Goal: Navigation & Orientation: Find specific page/section

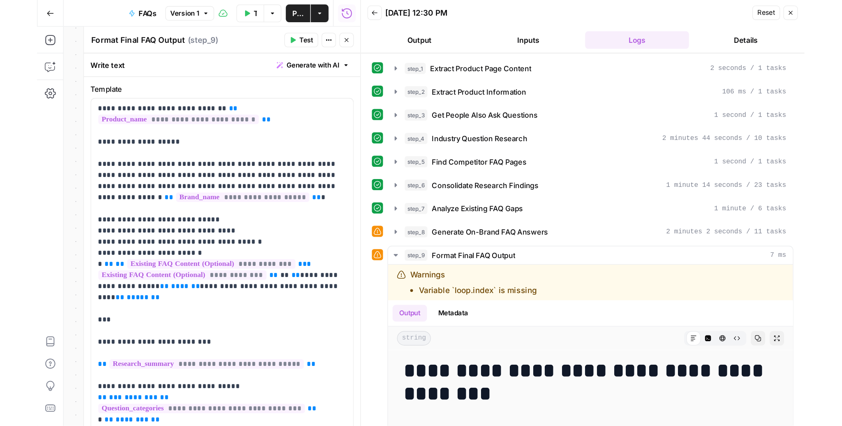
scroll to position [81, 0]
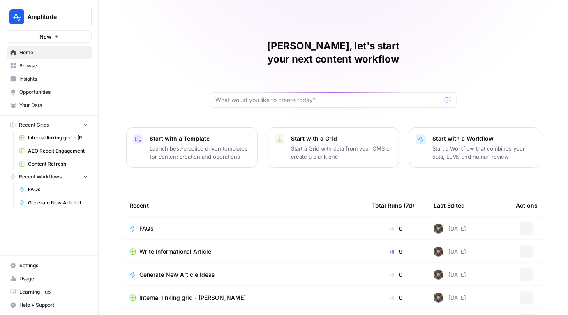
click at [48, 91] on span "Opportunities" at bounding box center [53, 91] width 69 height 7
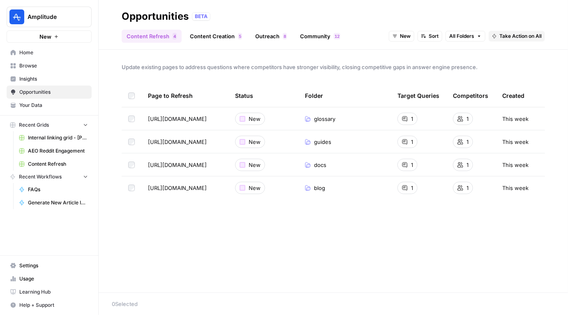
click at [300, 38] on link "Community 2 1" at bounding box center [320, 36] width 50 height 13
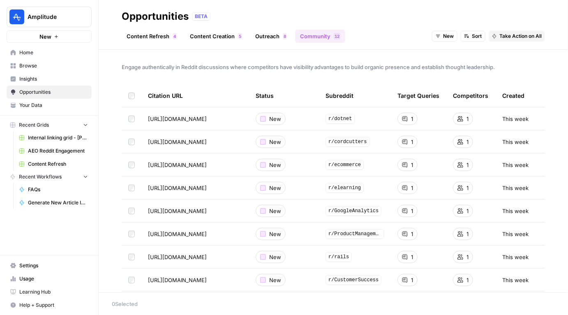
click at [259, 37] on link "Outreach 8" at bounding box center [271, 36] width 42 height 13
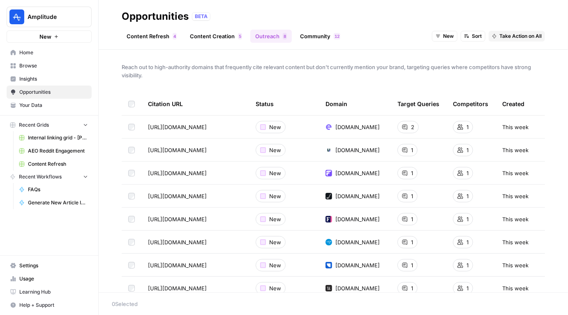
click at [311, 41] on link "Community 2 1" at bounding box center [320, 36] width 50 height 13
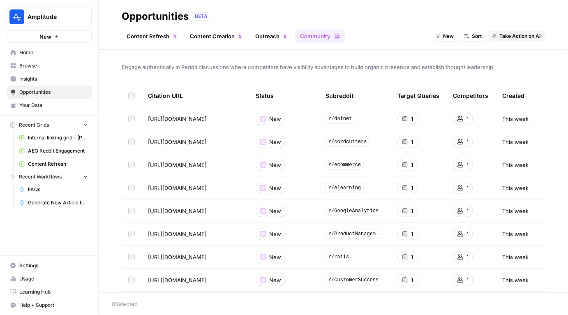
click at [264, 30] on link "Outreach 8" at bounding box center [271, 36] width 42 height 13
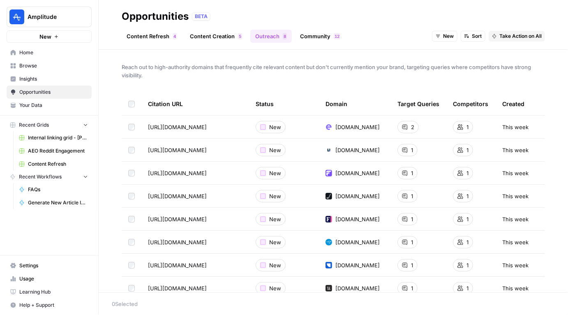
click at [359, 25] on div "Content Refresh 4 Content Creation 5 Outreach 8 Community 2 1 New Sort Take Act…" at bounding box center [334, 33] width 424 height 20
